Goal: Task Accomplishment & Management: Manage account settings

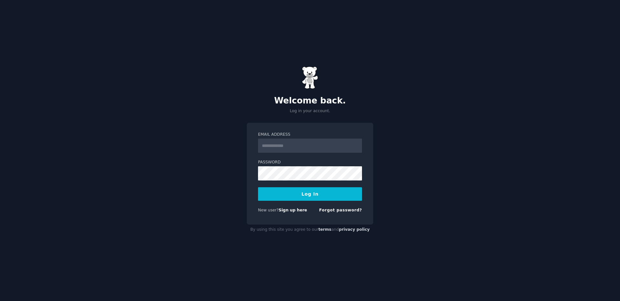
click at [289, 147] on input "Email Address" at bounding box center [310, 146] width 104 height 14
type input "**********"
click at [329, 198] on button "Log In" at bounding box center [310, 194] width 104 height 14
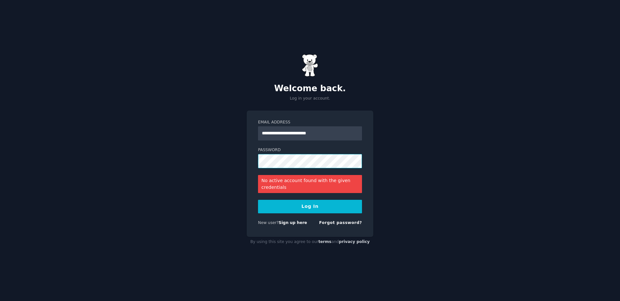
click at [226, 155] on div "**********" at bounding box center [310, 150] width 620 height 301
click at [300, 207] on button "Log In" at bounding box center [310, 207] width 104 height 14
click at [345, 221] on link "Forgot password?" at bounding box center [340, 223] width 43 height 5
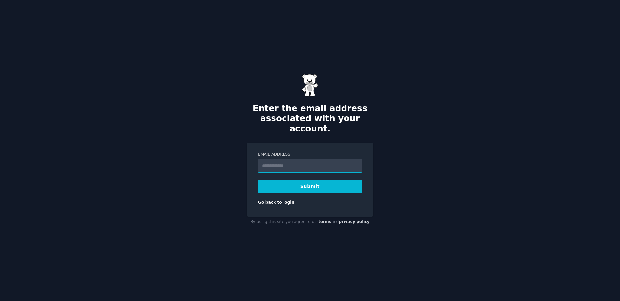
click at [279, 161] on input "Email Address" at bounding box center [310, 166] width 104 height 14
type input "**********"
click at [280, 184] on button "Submit" at bounding box center [310, 187] width 104 height 14
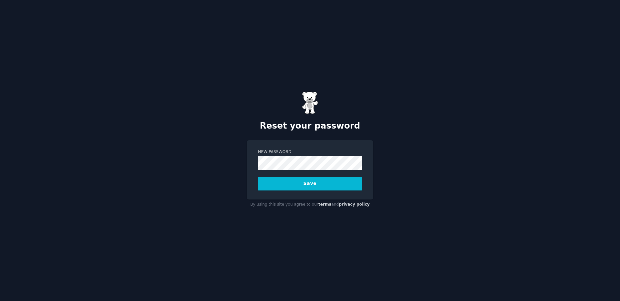
click at [320, 185] on button "Save" at bounding box center [310, 184] width 104 height 14
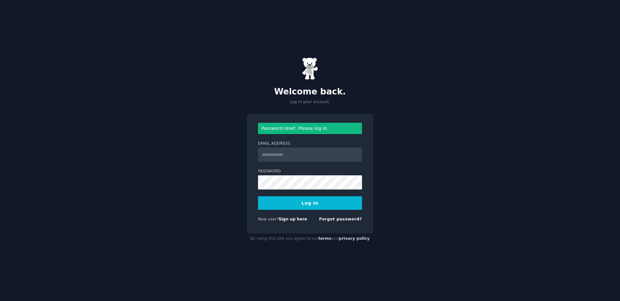
click at [281, 157] on input "Email Address" at bounding box center [310, 155] width 104 height 14
type input "**********"
click at [321, 205] on button "Log In" at bounding box center [310, 204] width 104 height 14
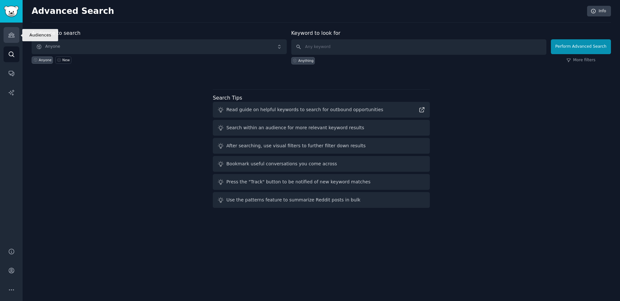
click at [12, 34] on icon "Sidebar" at bounding box center [11, 35] width 6 height 5
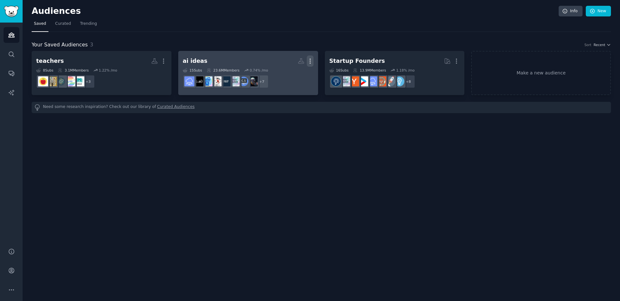
click at [310, 61] on icon "button" at bounding box center [310, 61] width 7 height 7
click at [296, 77] on p "Delete" at bounding box center [292, 74] width 15 height 7
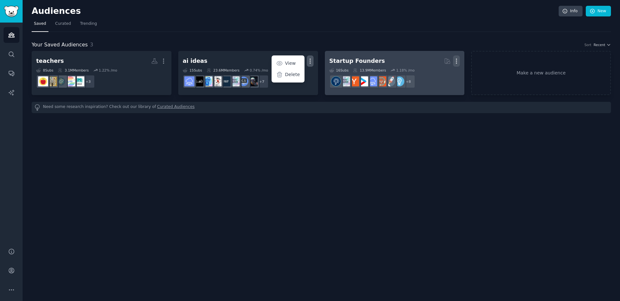
click at [457, 60] on icon "button" at bounding box center [456, 61] width 7 height 7
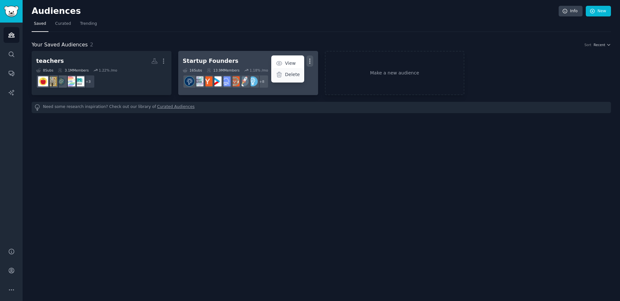
click at [288, 74] on p "Delete" at bounding box center [292, 74] width 15 height 7
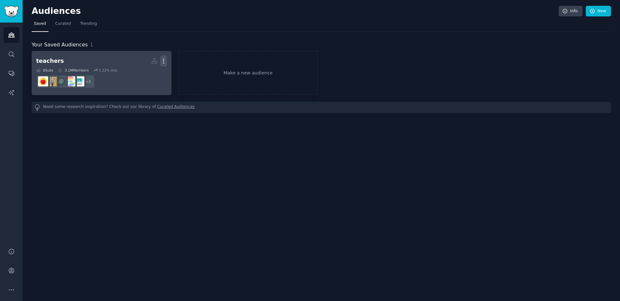
click at [163, 61] on icon "button" at bounding box center [163, 61] width 1 height 5
click at [152, 76] on p "Delete" at bounding box center [145, 74] width 15 height 7
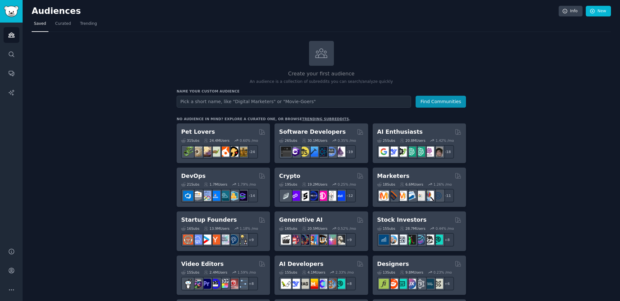
click at [281, 102] on input "text" at bounding box center [294, 102] width 234 height 12
type input "homeschooling"
click at [449, 102] on button "Find Communities" at bounding box center [440, 102] width 50 height 12
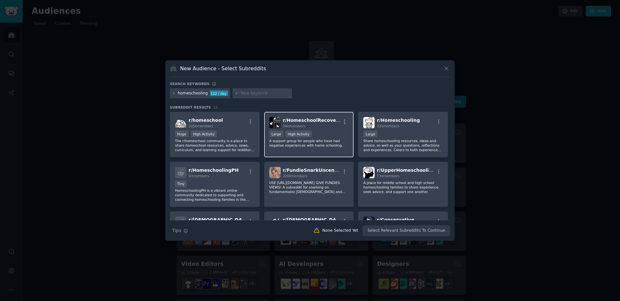
click at [328, 142] on p "A support group for people who have had negative experiences with home schoolin…" at bounding box center [308, 143] width 79 height 9
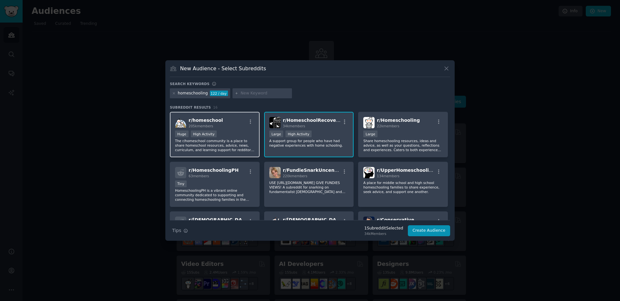
click at [235, 140] on p "The r/homeschool community is a place to share homeschool resources, advice, ne…" at bounding box center [214, 146] width 79 height 14
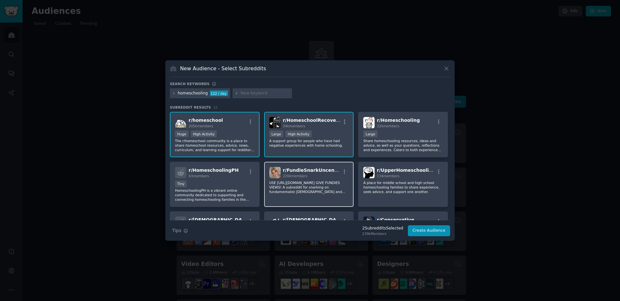
scroll to position [4, 0]
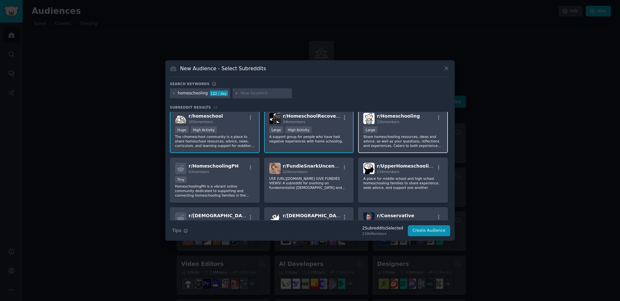
click at [393, 127] on div "Large" at bounding box center [402, 131] width 79 height 8
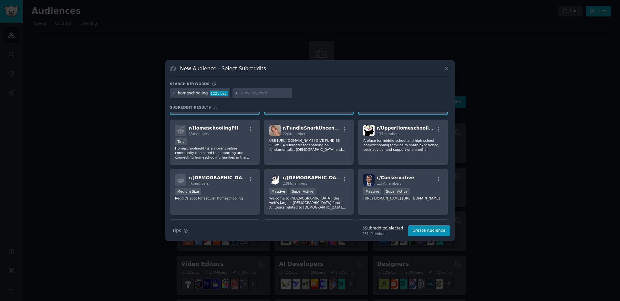
scroll to position [43, 0]
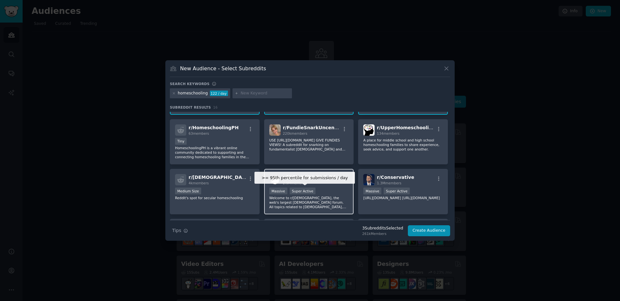
click at [300, 188] on div "Super Active" at bounding box center [302, 191] width 26 height 7
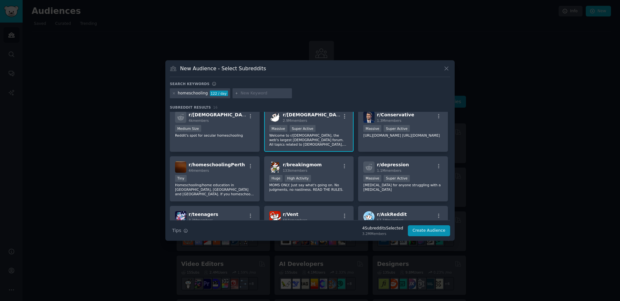
scroll to position [102, 0]
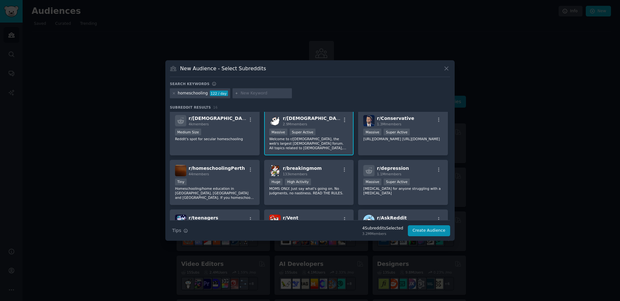
click at [325, 139] on p "Welcome to r/atheism, the web's largest atheist forum. All topics related to at…" at bounding box center [308, 144] width 79 height 14
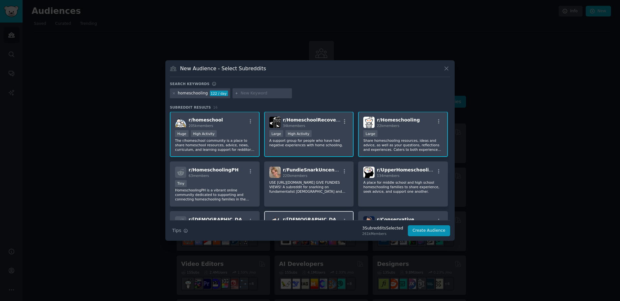
scroll to position [0, 0]
click at [390, 198] on div "r/ UpperHomeschooling 134 members A place for middle school and high school hom…" at bounding box center [403, 185] width 90 height 46
click at [388, 187] on p "A place for middle school and high school homeschooling families to share exper…" at bounding box center [402, 188] width 79 height 14
click at [408, 192] on p "A place for middle school and high school homeschooling families to share exper…" at bounding box center [402, 188] width 79 height 14
click at [425, 231] on button "Create Audience" at bounding box center [429, 231] width 43 height 11
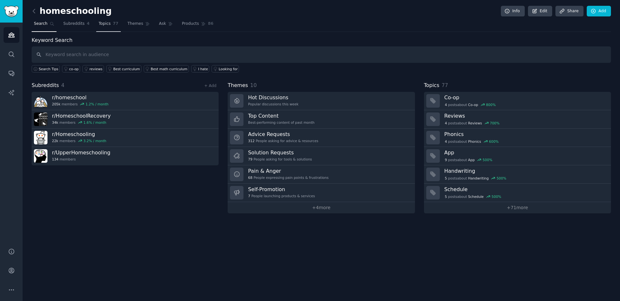
click at [105, 23] on span "Topics" at bounding box center [104, 24] width 12 height 6
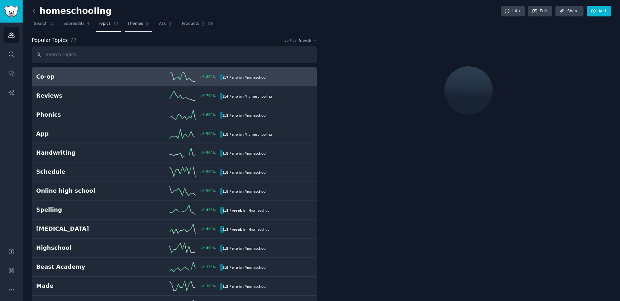
click at [135, 25] on span "Themes" at bounding box center [135, 24] width 16 height 6
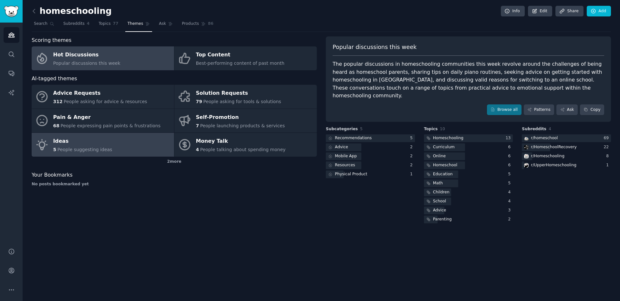
click at [85, 146] on div "Ideas" at bounding box center [82, 142] width 59 height 10
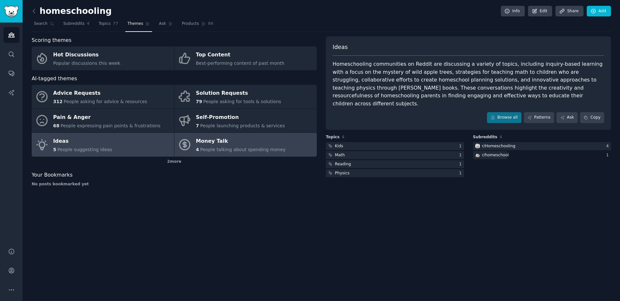
click at [218, 151] on span "People talking about spending money" at bounding box center [243, 149] width 86 height 5
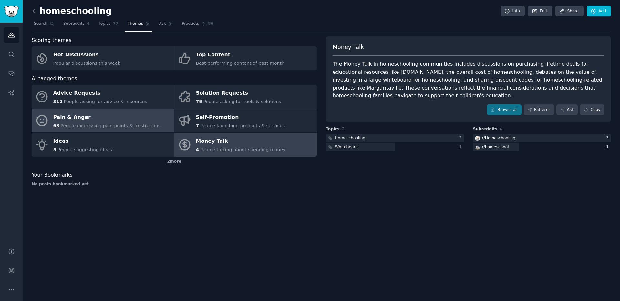
click at [69, 126] on span "People expressing pain points & frustrations" at bounding box center [110, 125] width 100 height 5
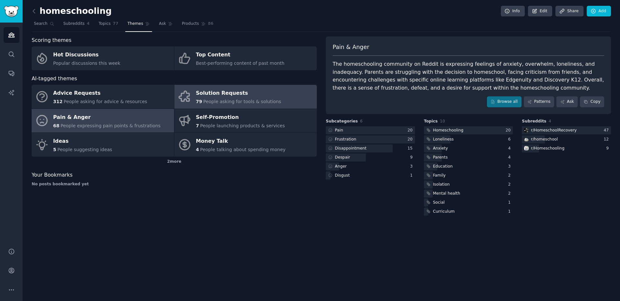
click at [212, 103] on span "People asking for tools & solutions" at bounding box center [242, 101] width 78 height 5
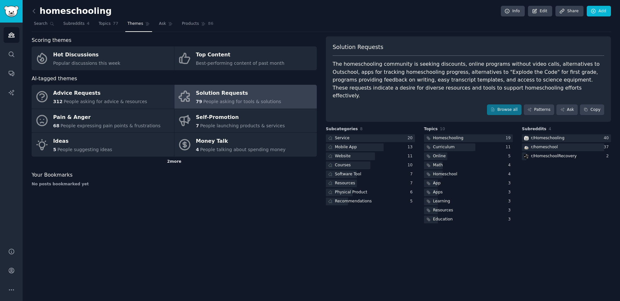
click at [167, 166] on div "2 more" at bounding box center [174, 162] width 285 height 10
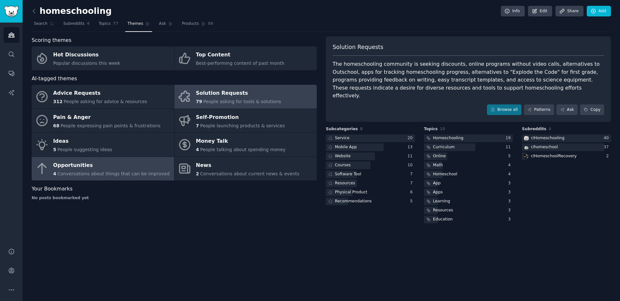
click at [119, 176] on span "Conversations about things that can be improved" at bounding box center [113, 173] width 112 height 5
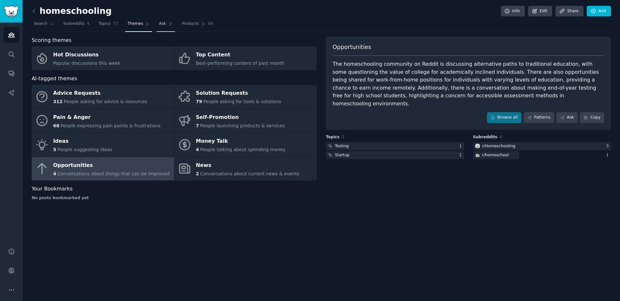
click at [158, 30] on link "Ask" at bounding box center [166, 25] width 18 height 13
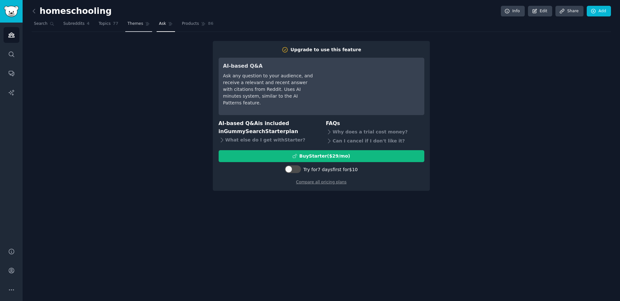
click at [146, 31] on link "Themes" at bounding box center [138, 25] width 27 height 13
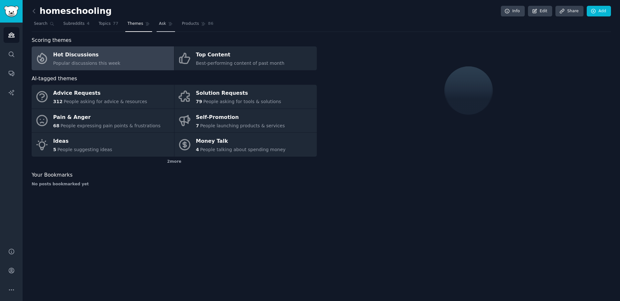
click at [157, 23] on link "Ask" at bounding box center [166, 25] width 18 height 13
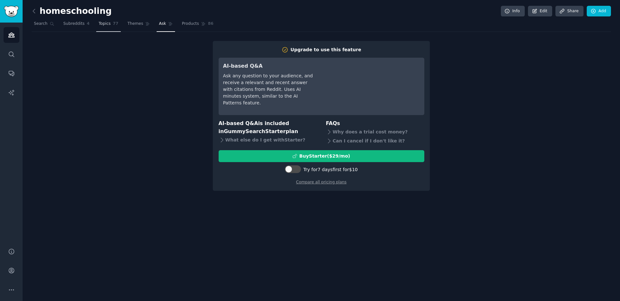
click at [105, 24] on span "Topics" at bounding box center [104, 24] width 12 height 6
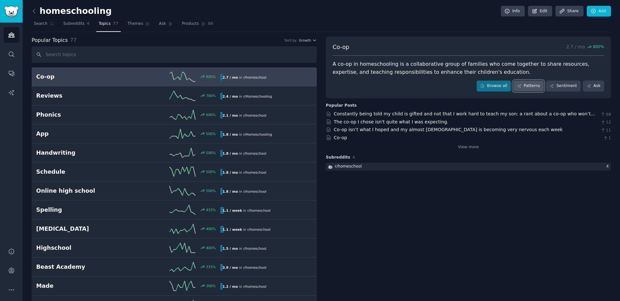
click at [533, 88] on link "Patterns" at bounding box center [528, 86] width 30 height 11
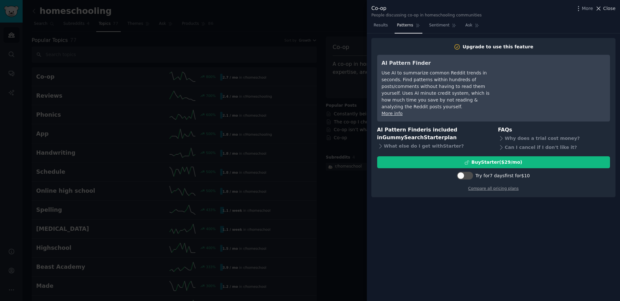
click at [604, 9] on span "Close" at bounding box center [609, 8] width 12 height 7
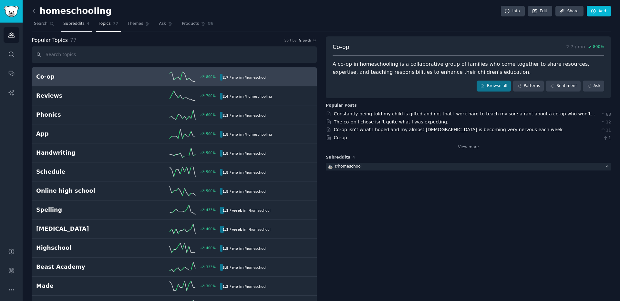
click at [79, 23] on span "Subreddits" at bounding box center [73, 24] width 21 height 6
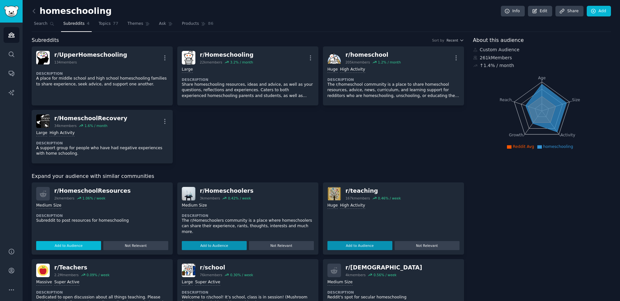
click at [77, 248] on button "Add to Audience" at bounding box center [68, 245] width 65 height 9
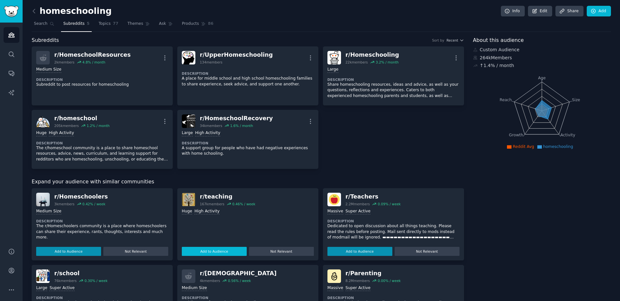
click at [217, 247] on button "Add to Audience" at bounding box center [214, 251] width 65 height 9
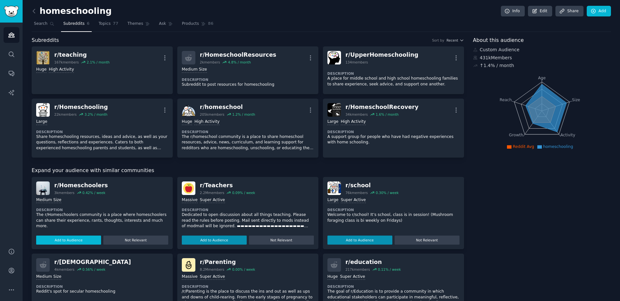
click at [82, 238] on button "Add to Audience" at bounding box center [68, 240] width 65 height 9
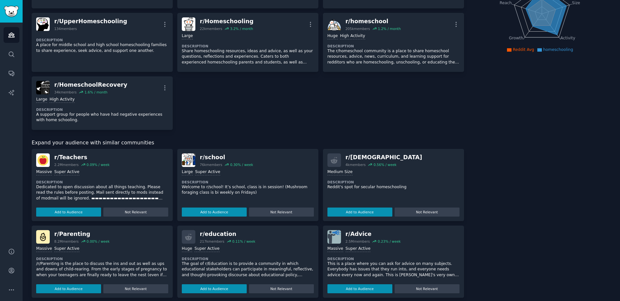
scroll to position [117, 0]
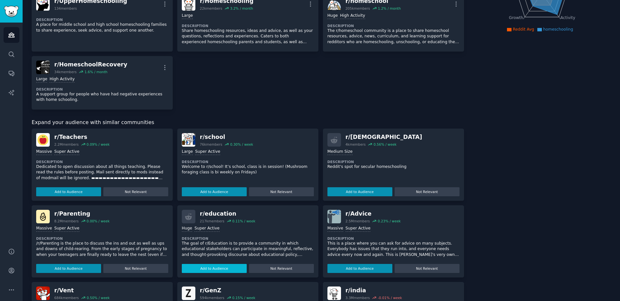
click at [225, 266] on button "Add to Audience" at bounding box center [214, 268] width 65 height 9
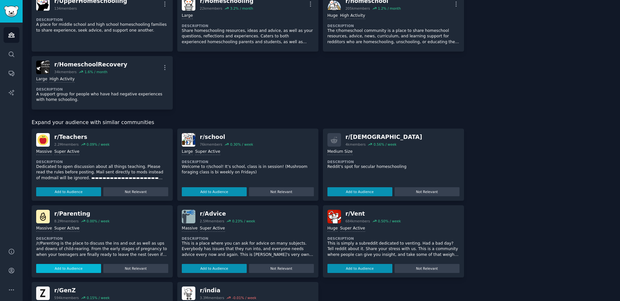
click at [81, 264] on button "Add to Audience" at bounding box center [68, 268] width 65 height 9
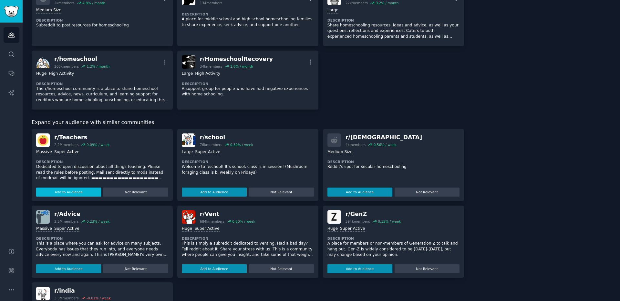
click at [83, 196] on button "Add to Audience" at bounding box center [68, 192] width 65 height 9
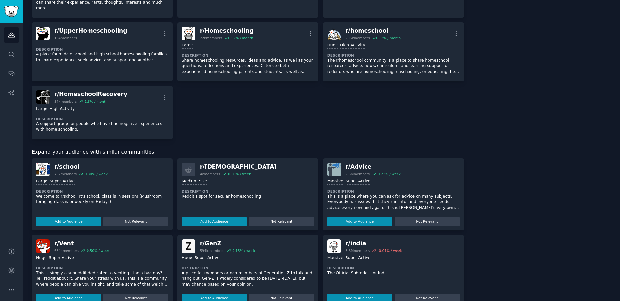
scroll to position [161, 0]
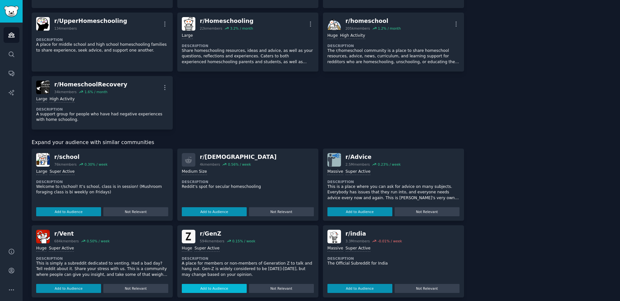
click at [233, 284] on button "Add to Audience" at bounding box center [214, 288] width 65 height 9
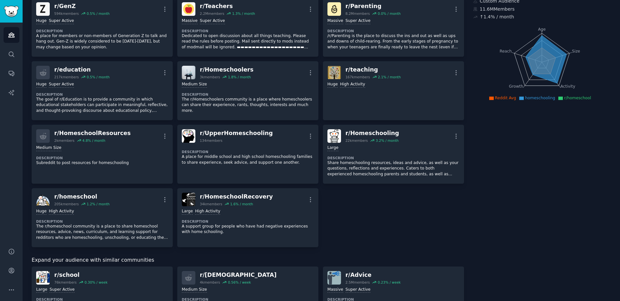
scroll to position [0, 0]
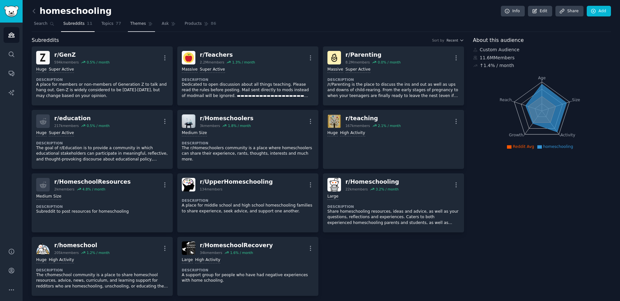
click at [135, 25] on span "Themes" at bounding box center [138, 24] width 16 height 6
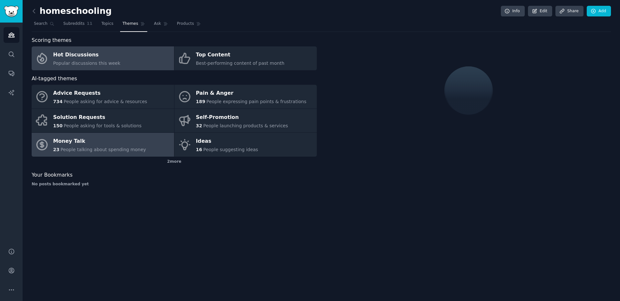
click at [123, 143] on div "Money Talk" at bounding box center [99, 142] width 93 height 10
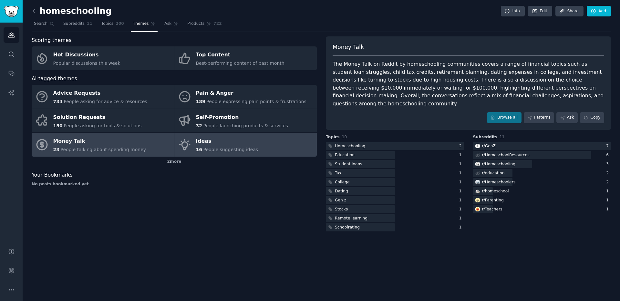
click at [217, 150] on span "People suggesting ideas" at bounding box center [230, 149] width 55 height 5
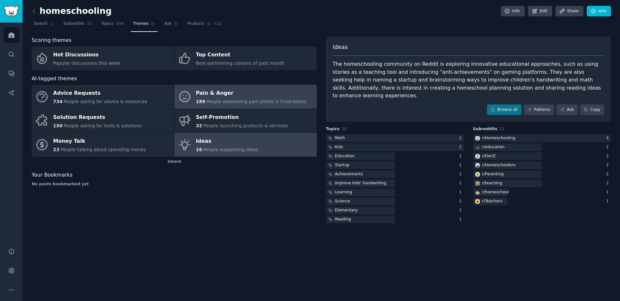
click at [192, 101] on link "Pain & Anger 189 People expressing pain points & frustrations" at bounding box center [245, 97] width 142 height 24
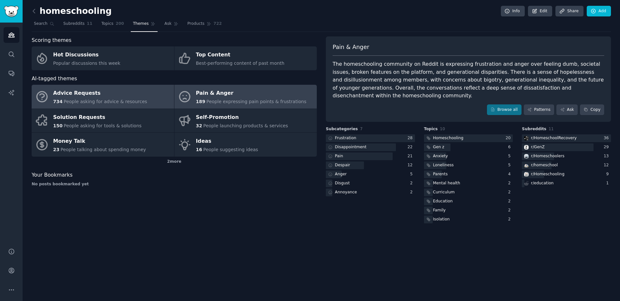
click at [90, 99] on span "People asking for advice & resources" at bounding box center [105, 101] width 83 height 5
